Goal: Task Accomplishment & Management: Complete application form

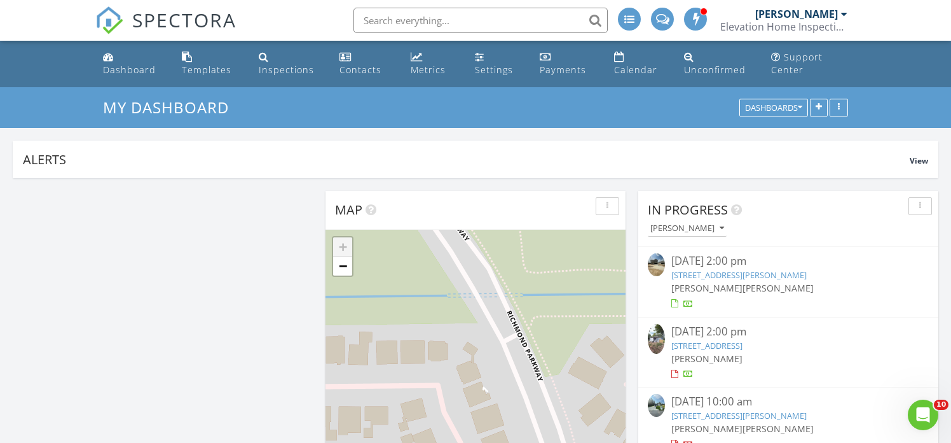
click at [169, 23] on span "SPECTORA" at bounding box center [184, 19] width 104 height 27
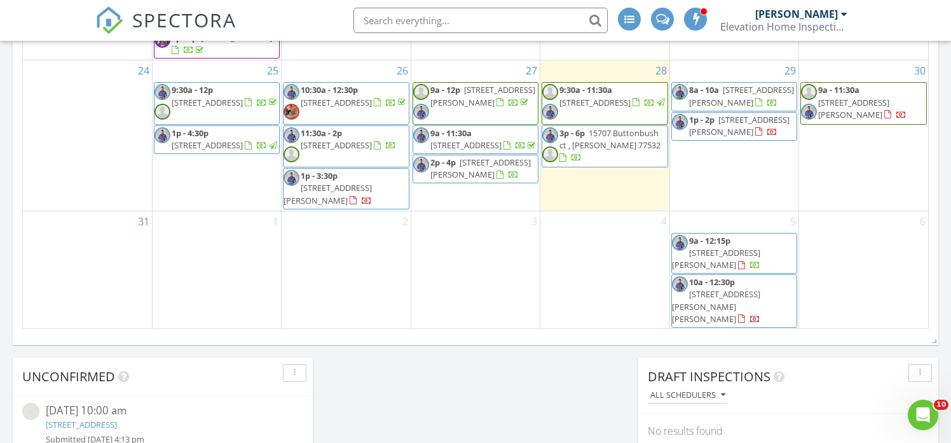
scroll to position [855, 0]
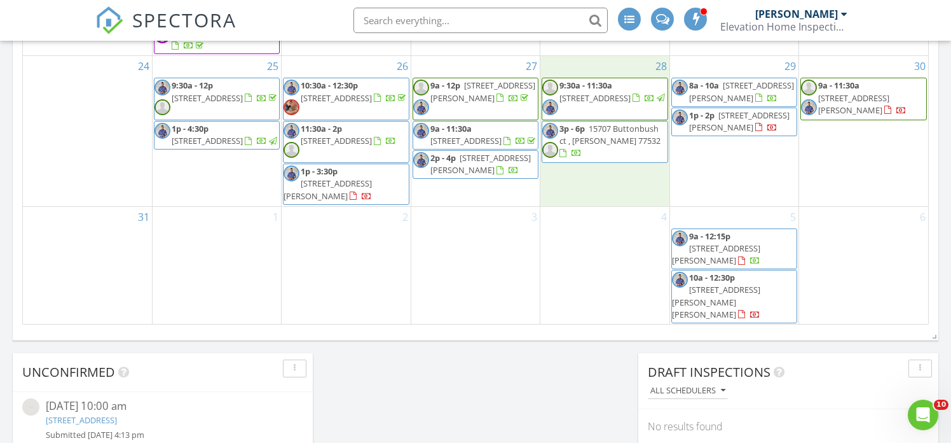
click at [623, 205] on div "28 9:30a - 11:30a 2022 Grand Willow Ln, Richmond 77469 3p - 6p 15707 Buttonbush…" at bounding box center [605, 130] width 128 height 149
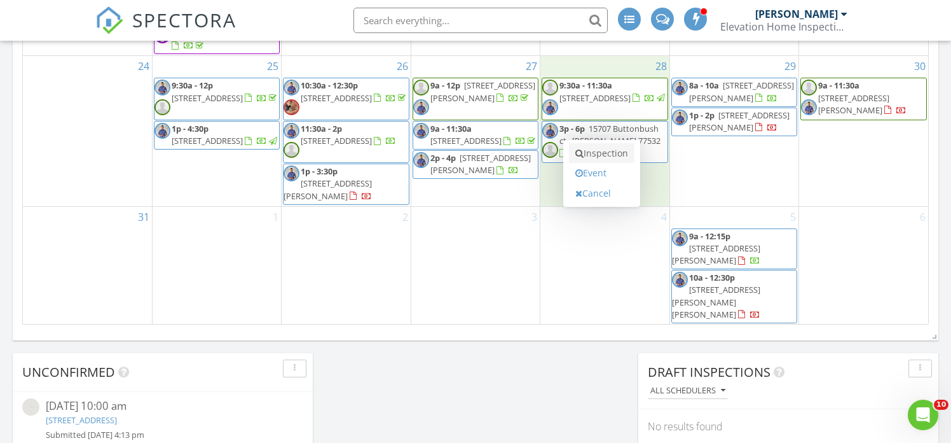
click at [609, 154] on link "Inspection" at bounding box center [602, 153] width 66 height 20
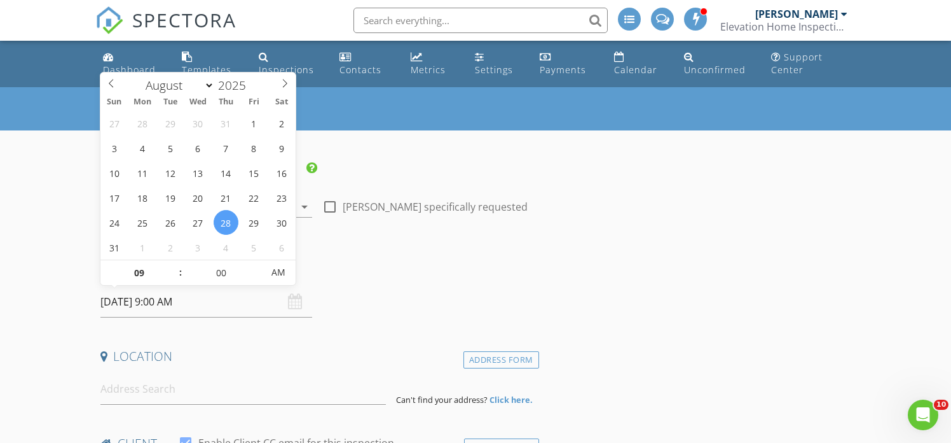
click at [167, 306] on input "08/28/2025 9:00 AM" at bounding box center [206, 301] width 212 height 31
click at [144, 277] on input "09" at bounding box center [139, 272] width 78 height 25
type input "03"
type input "08/28/2025 3:00 AM"
click at [229, 272] on input "00" at bounding box center [222, 272] width 78 height 25
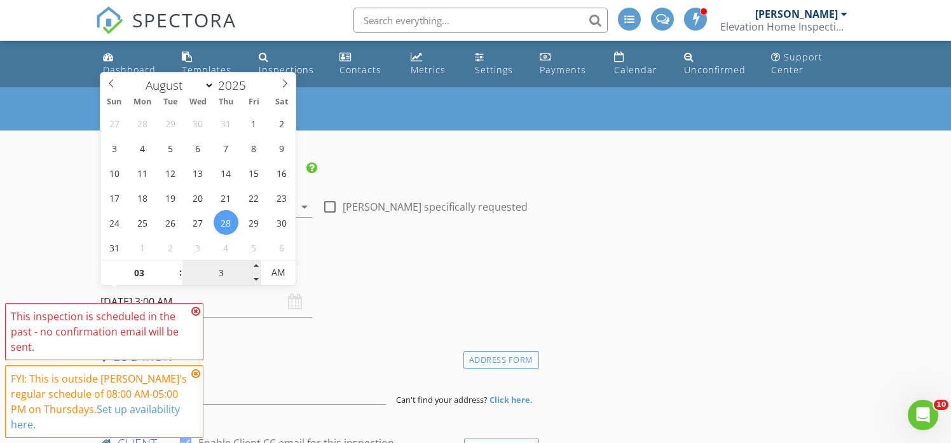
type input "30"
type input "08/28/2025 3:30 PM"
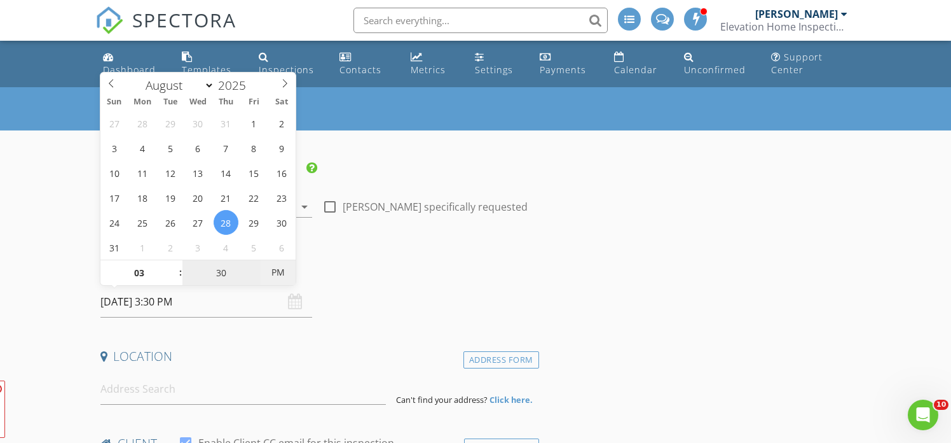
click at [282, 273] on span "PM" at bounding box center [278, 271] width 35 height 25
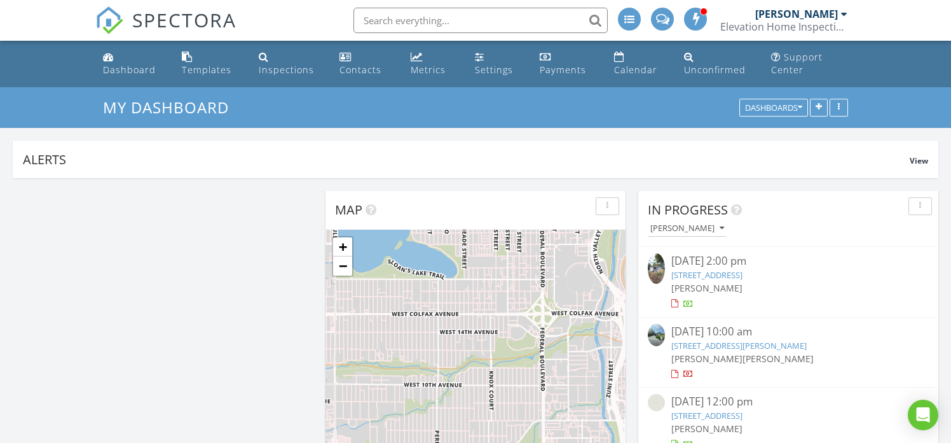
click at [424, 21] on input "text" at bounding box center [481, 20] width 254 height 25
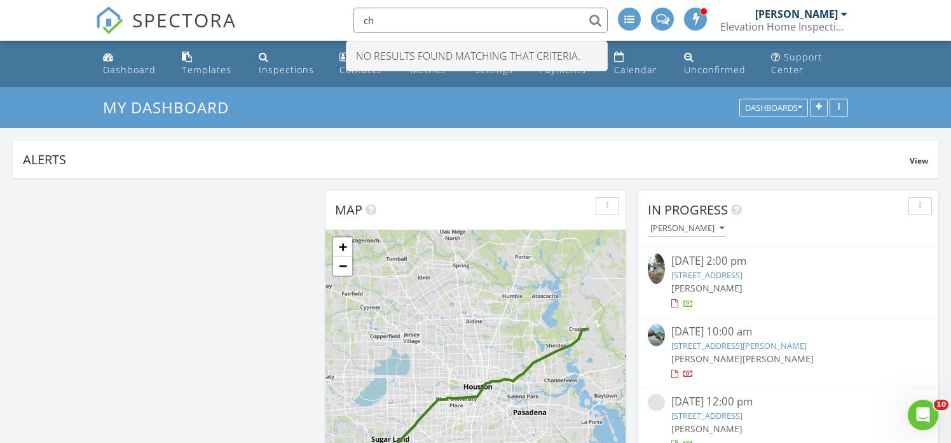
type input "c"
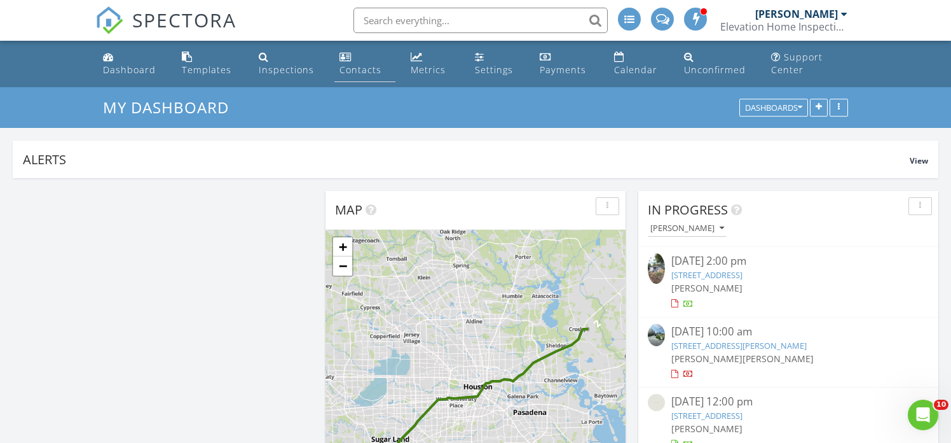
click at [342, 59] on div "Contacts" at bounding box center [346, 57] width 12 height 10
